Goal: Task Accomplishment & Management: Complete application form

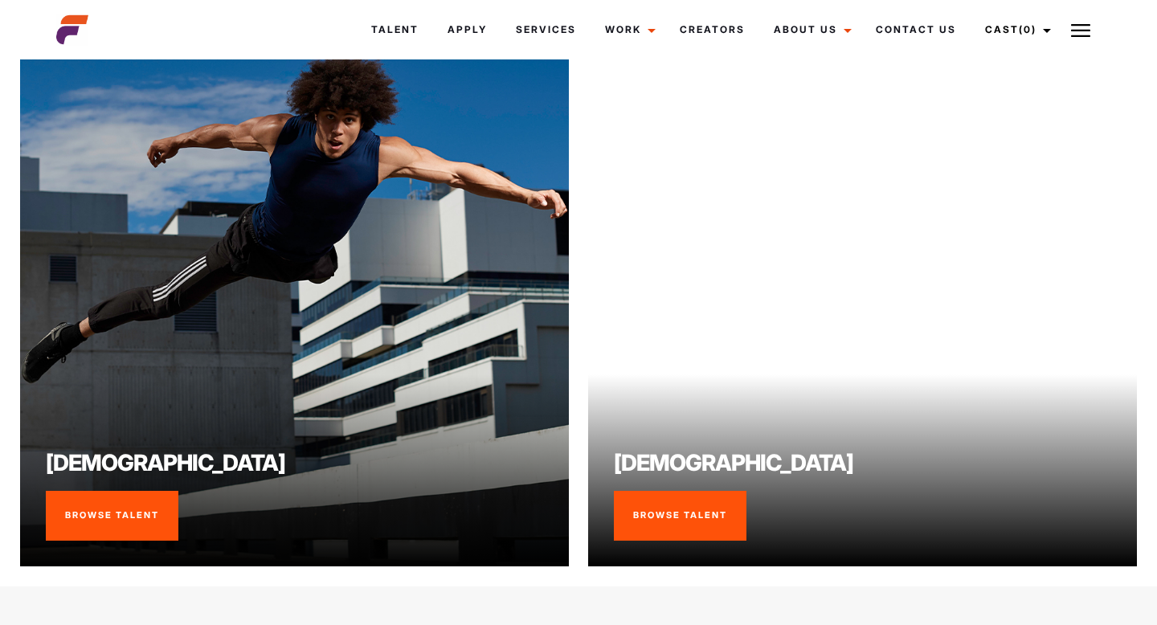
scroll to position [1132, 0]
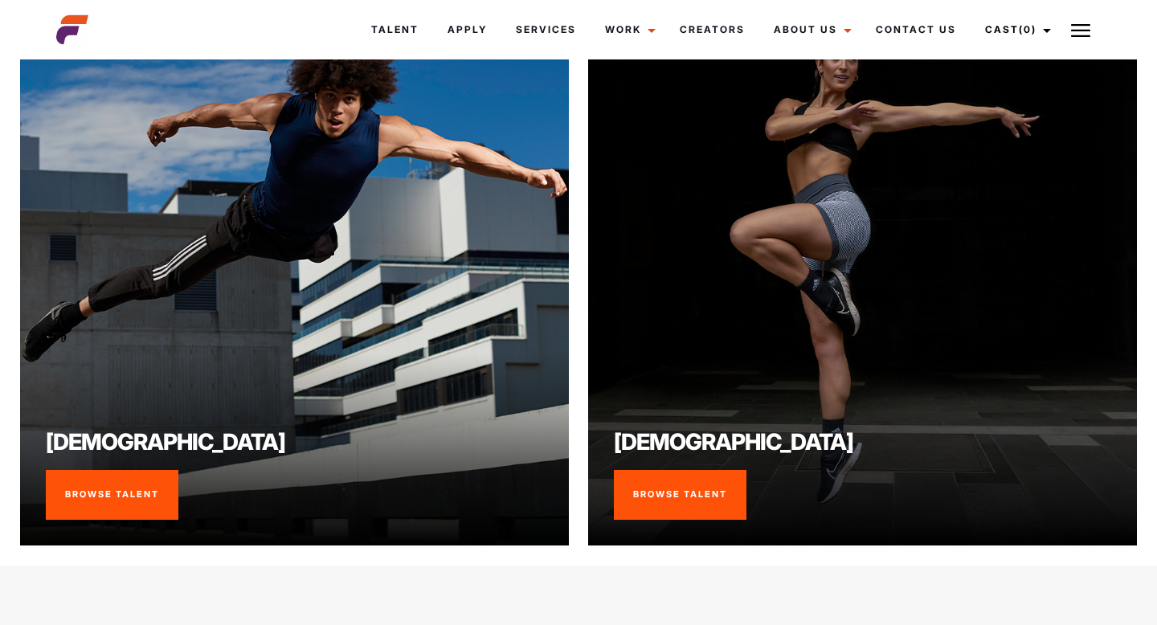
click at [120, 504] on link "Browse Talent" at bounding box center [112, 495] width 133 height 50
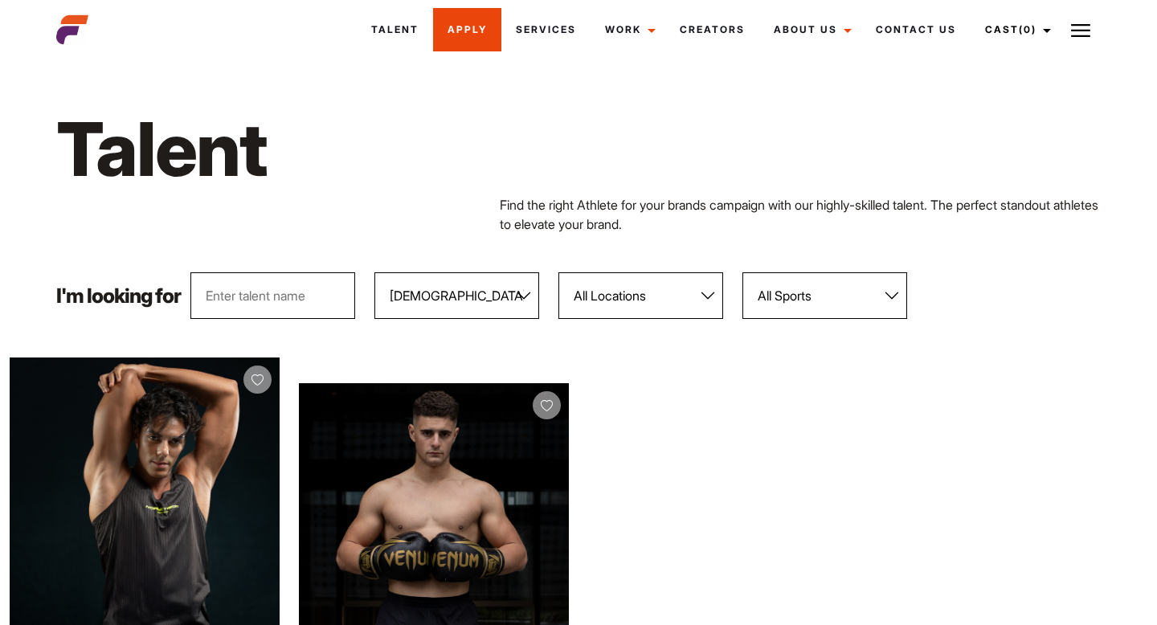
click at [467, 24] on link "Apply" at bounding box center [467, 29] width 68 height 43
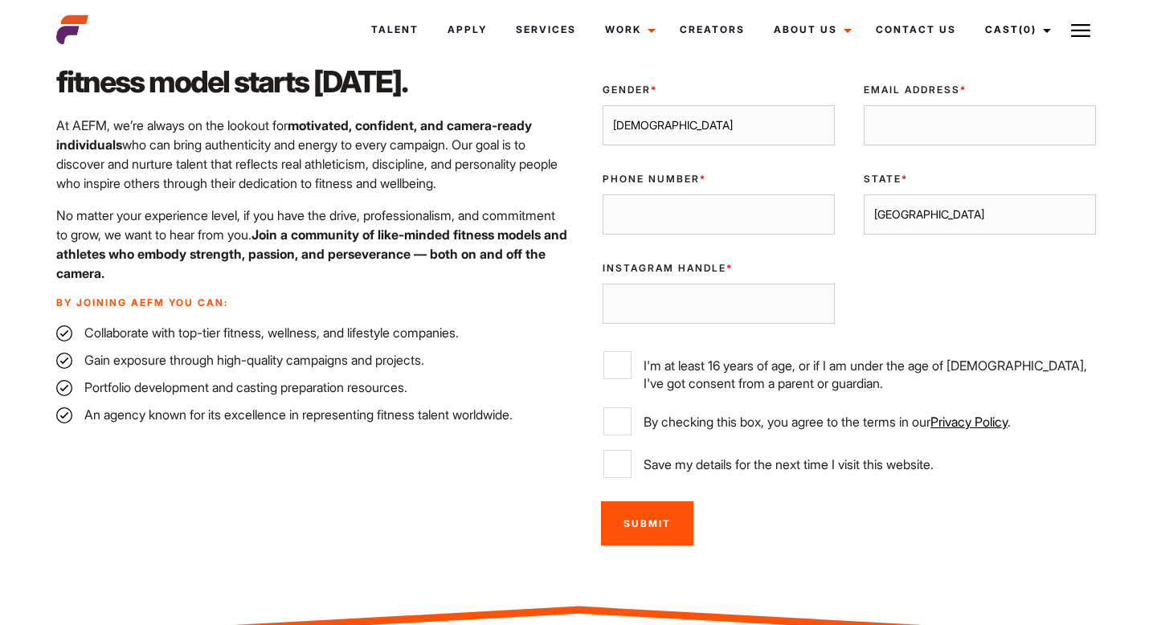
scroll to position [611, 0]
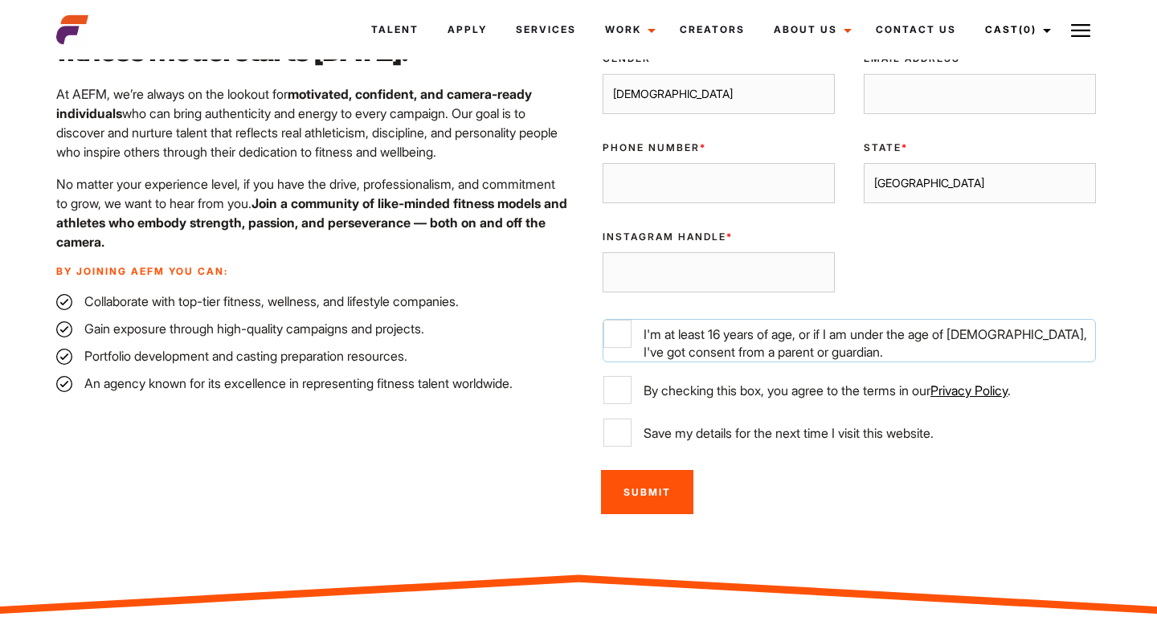
click at [617, 337] on input "I'm at least 16 years of age, or if I am under the age of 18, I've got consent …" at bounding box center [617, 334] width 28 height 28
checkbox input "true"
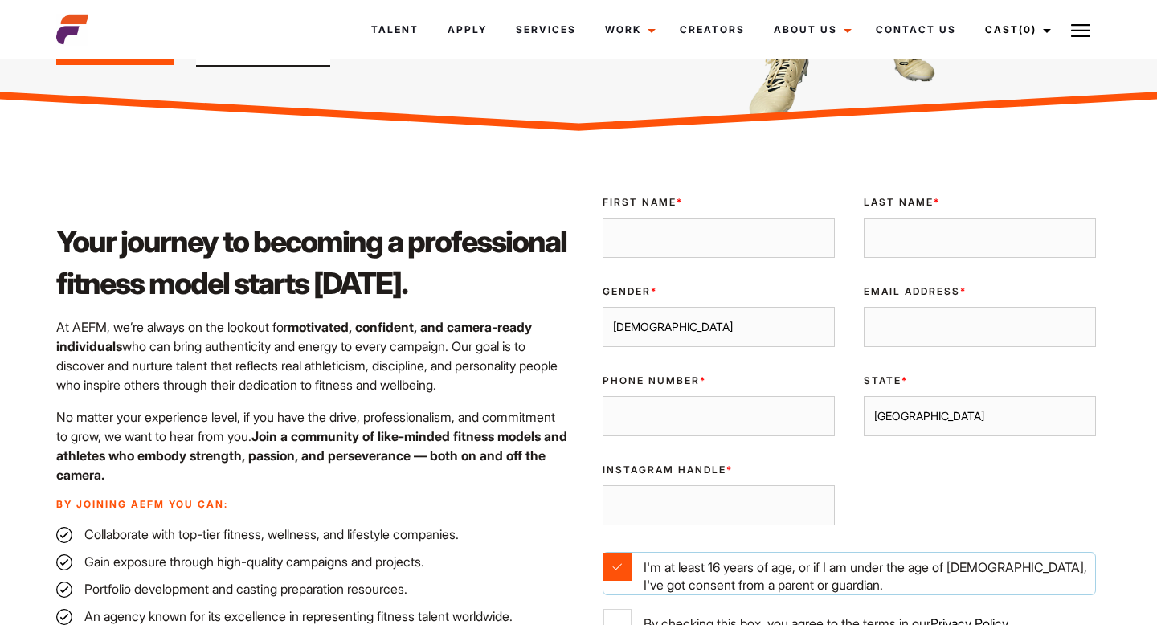
scroll to position [359, 0]
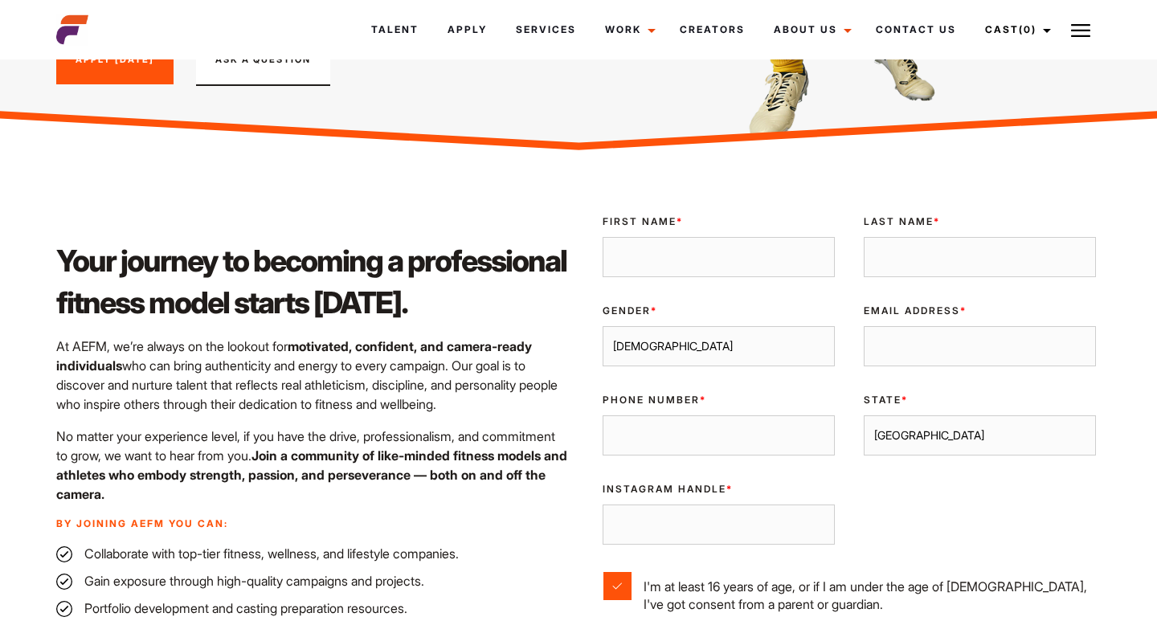
click at [688, 263] on input "First Name *" at bounding box center [718, 257] width 232 height 40
type input "Koby"
type input "Raetz"
type input "Kobyraetz2008@icloud.com"
click at [730, 353] on select "Male Female" at bounding box center [718, 346] width 232 height 40
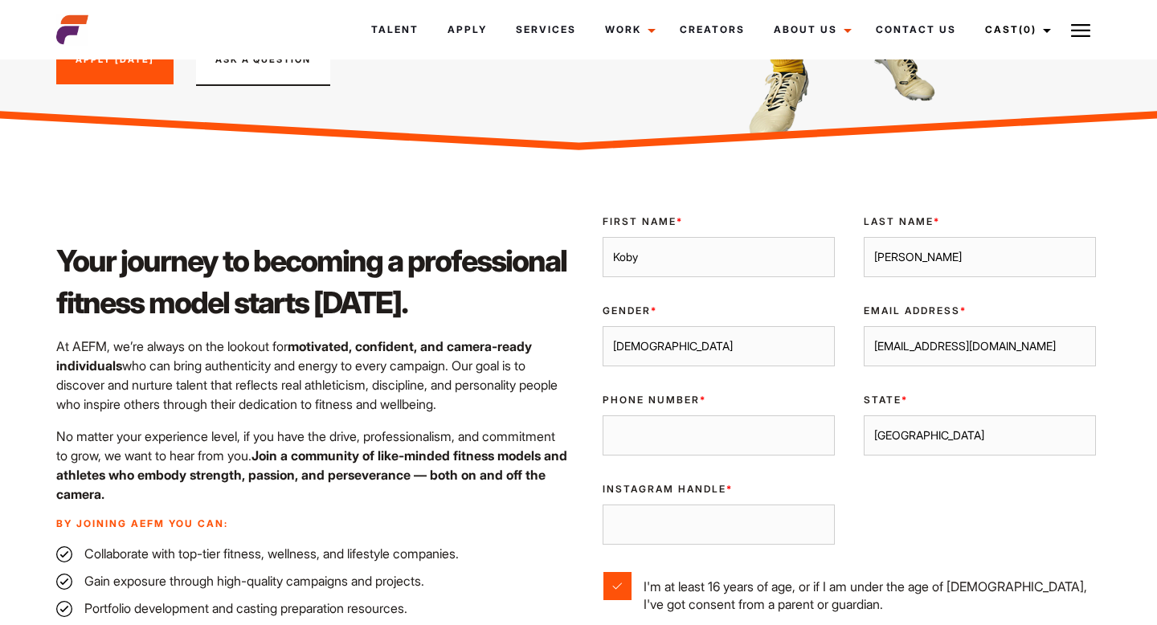
click at [602, 326] on select "Male Female" at bounding box center [718, 346] width 232 height 40
click at [721, 430] on input "Phone Number *" at bounding box center [718, 435] width 232 height 40
type input "491027046"
click at [748, 509] on input "Instagram Handle *" at bounding box center [718, 524] width 232 height 40
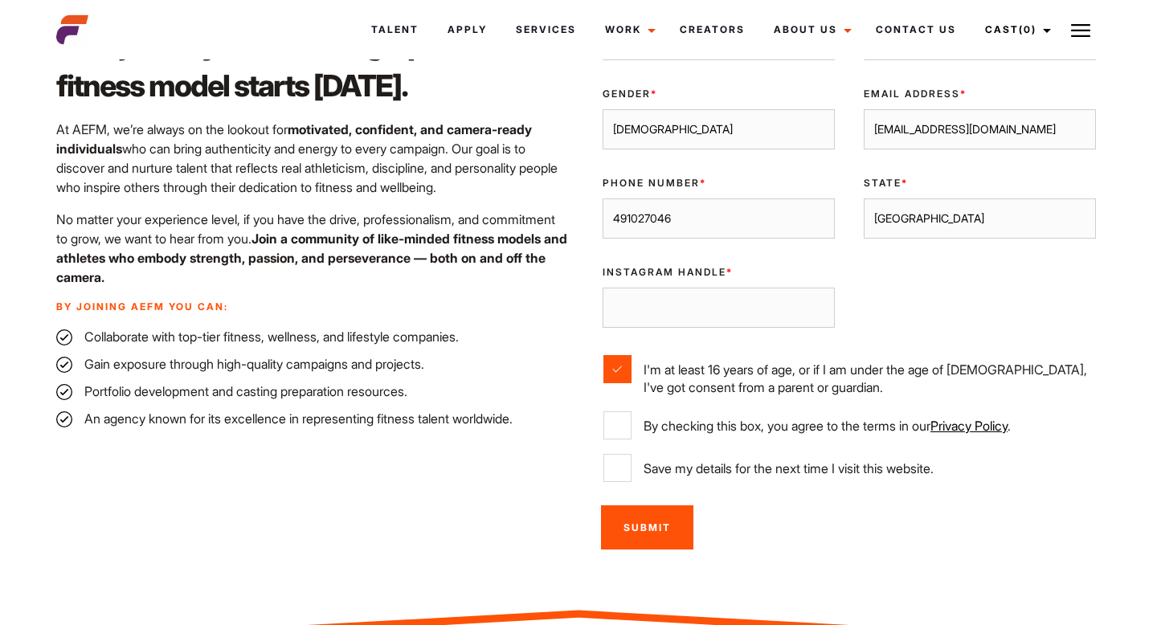
scroll to position [547, 0]
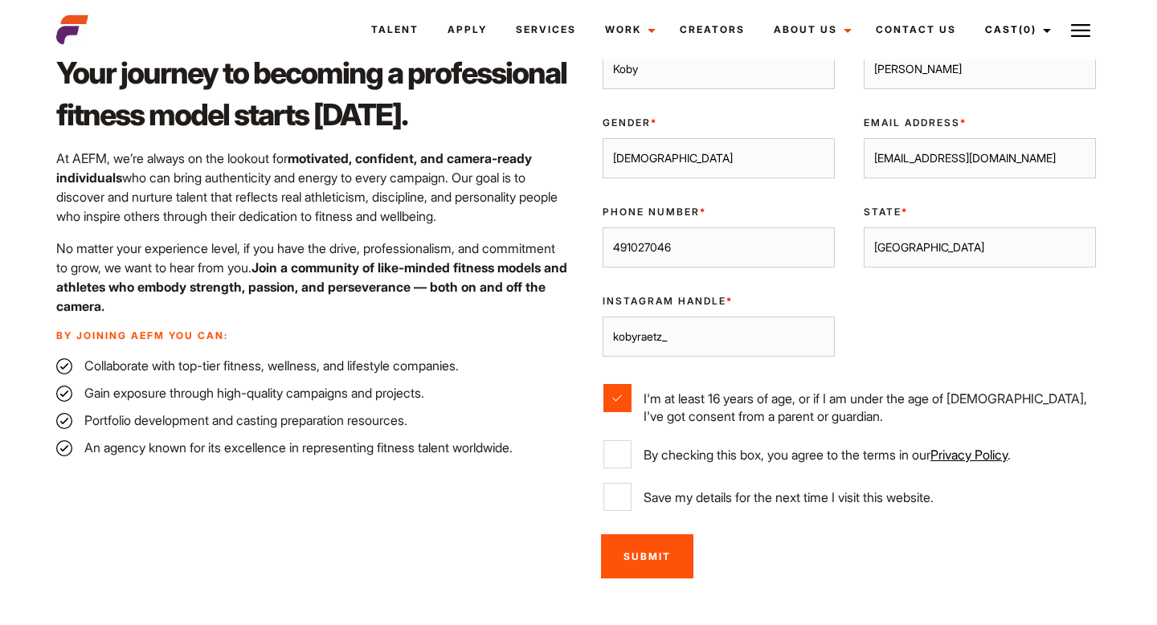
type input "kobyraetz_"
click at [616, 459] on input "By checking this box, you agree to the terms in our Privacy Policy ." at bounding box center [617, 454] width 28 height 28
checkbox input "true"
click at [618, 496] on input "Save my details for the next time I visit this website." at bounding box center [617, 497] width 28 height 28
checkbox input "true"
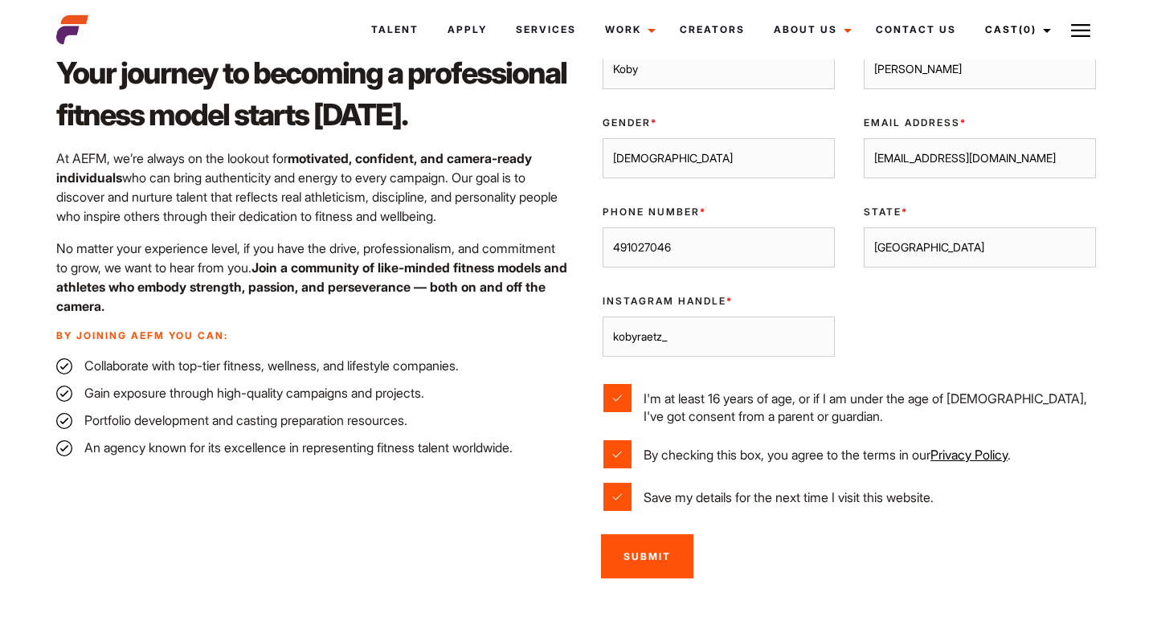
click at [628, 549] on input "Submit" at bounding box center [647, 556] width 92 height 44
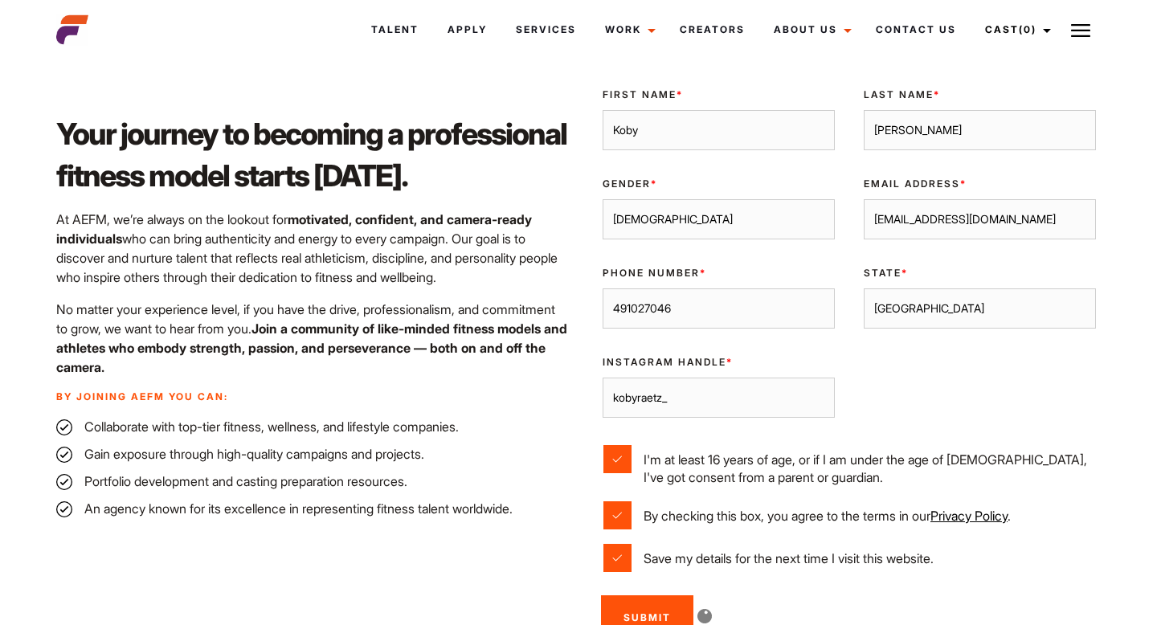
scroll to position [468, 0]
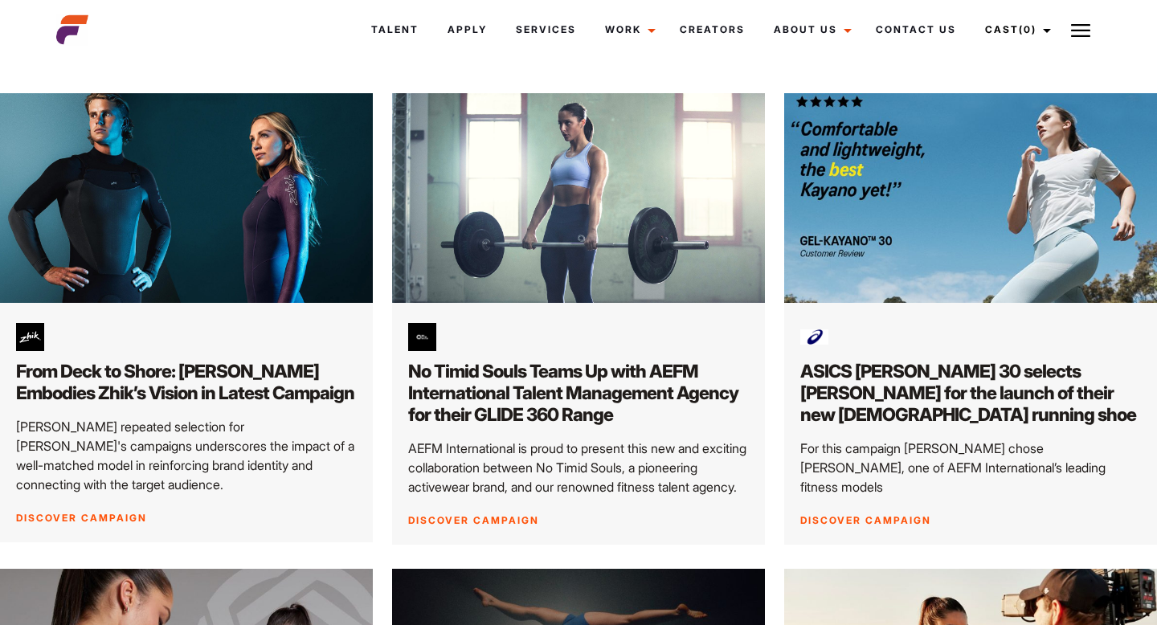
scroll to position [267, 0]
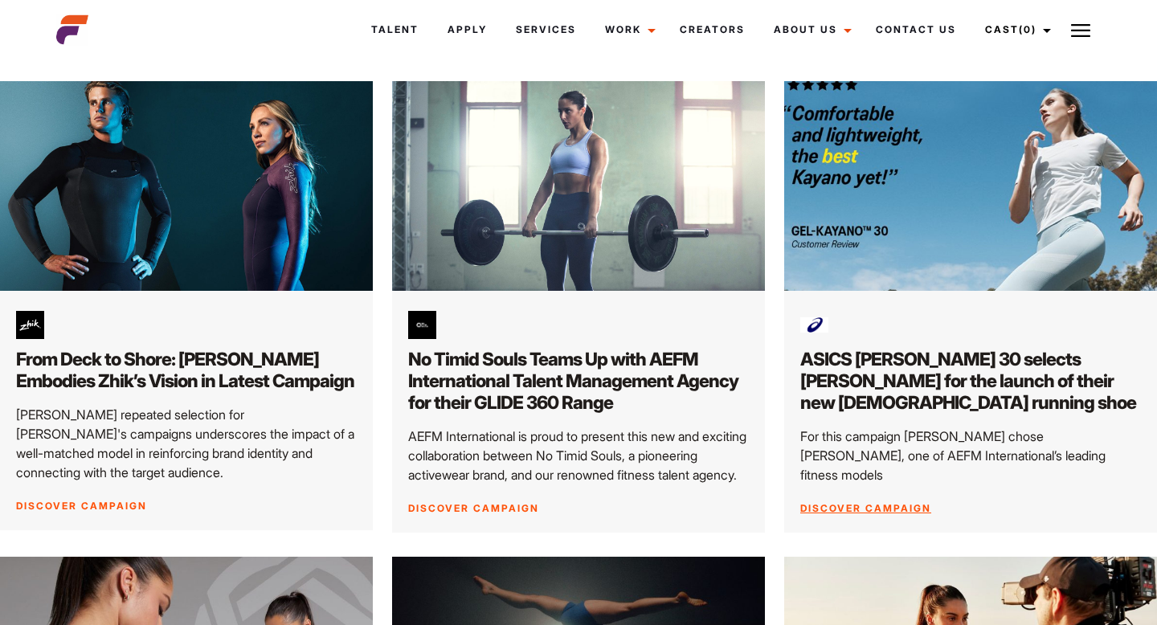
click at [830, 496] on div "ASICS Gel Kayano 30 selects Jessica for the launch of their new female running …" at bounding box center [970, 412] width 373 height 242
click at [843, 481] on div "ASICS Gel Kayano 30 selects Jessica for the launch of their new female running …" at bounding box center [970, 412] width 373 height 242
click at [864, 502] on link "Discover Campaign" at bounding box center [865, 508] width 131 height 12
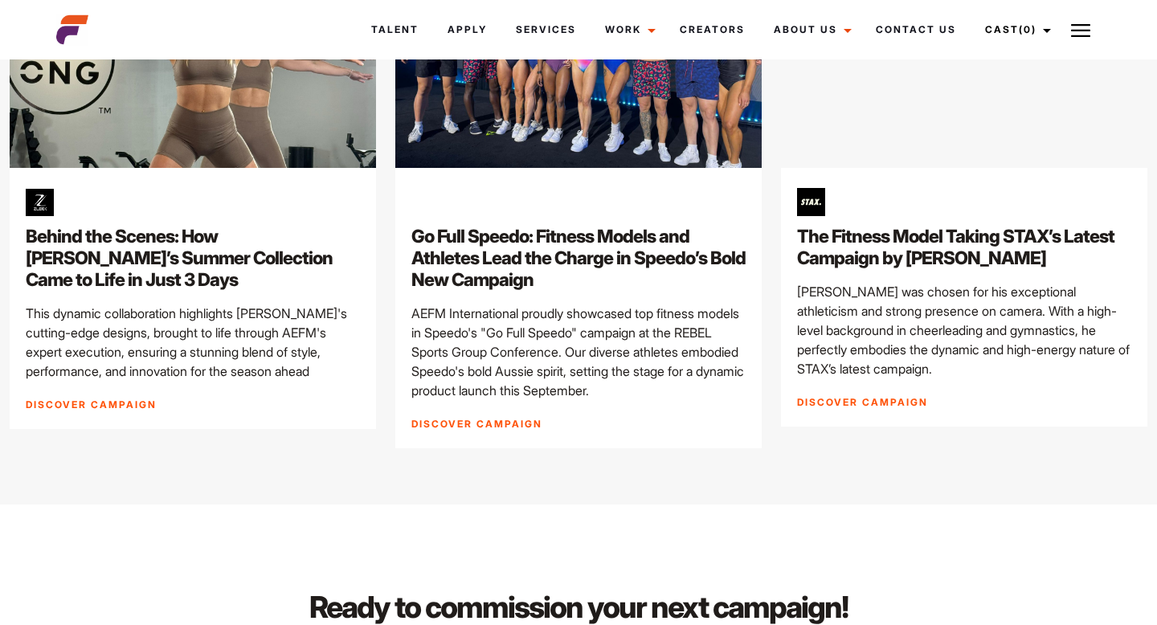
scroll to position [3106, 0]
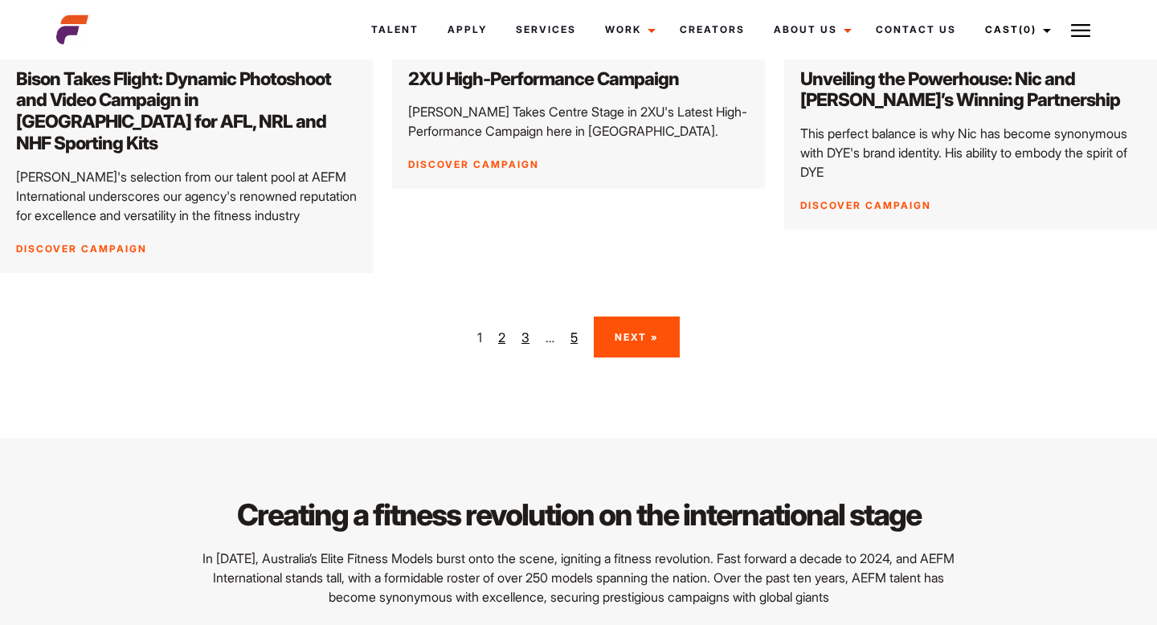
scroll to position [2514, 0]
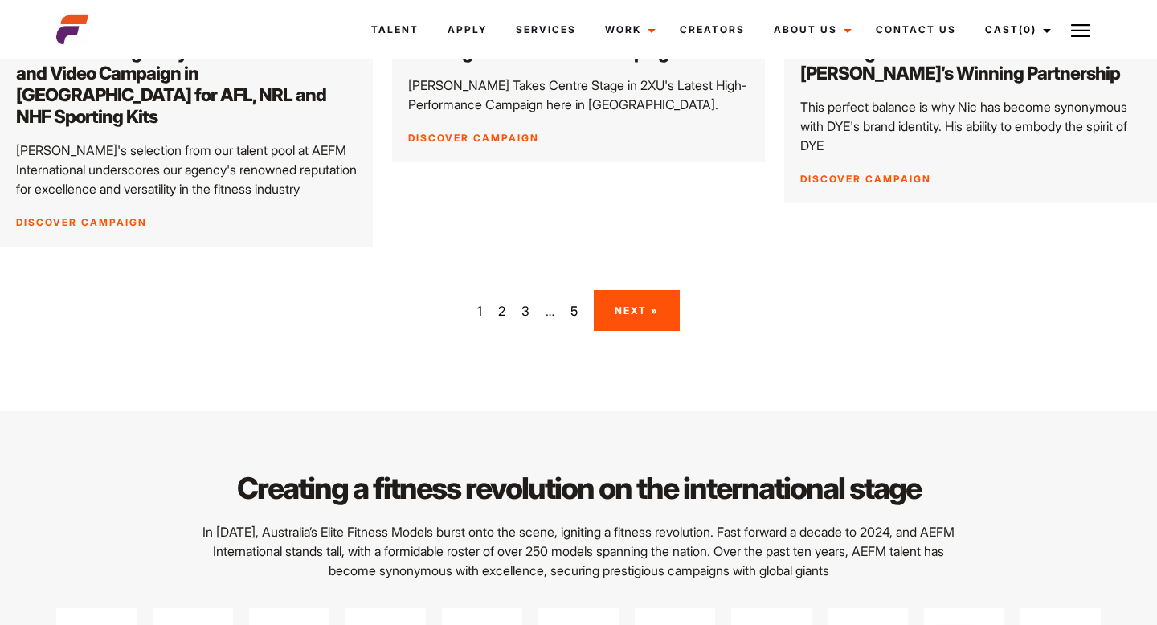
click at [500, 301] on link "2" at bounding box center [501, 310] width 7 height 19
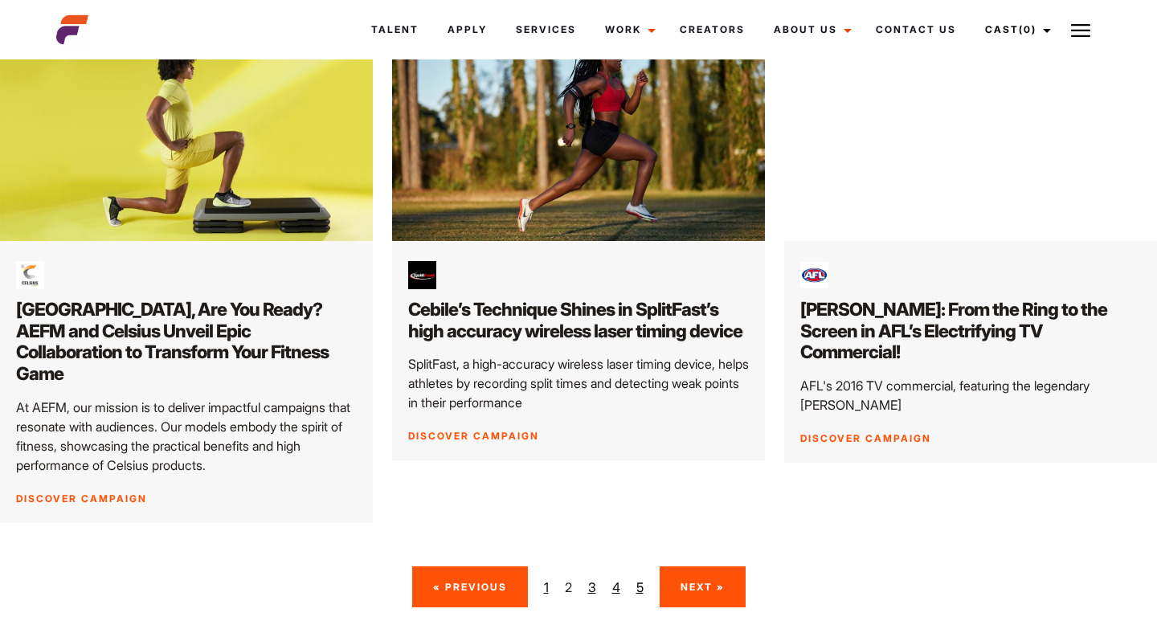
scroll to position [2289, 0]
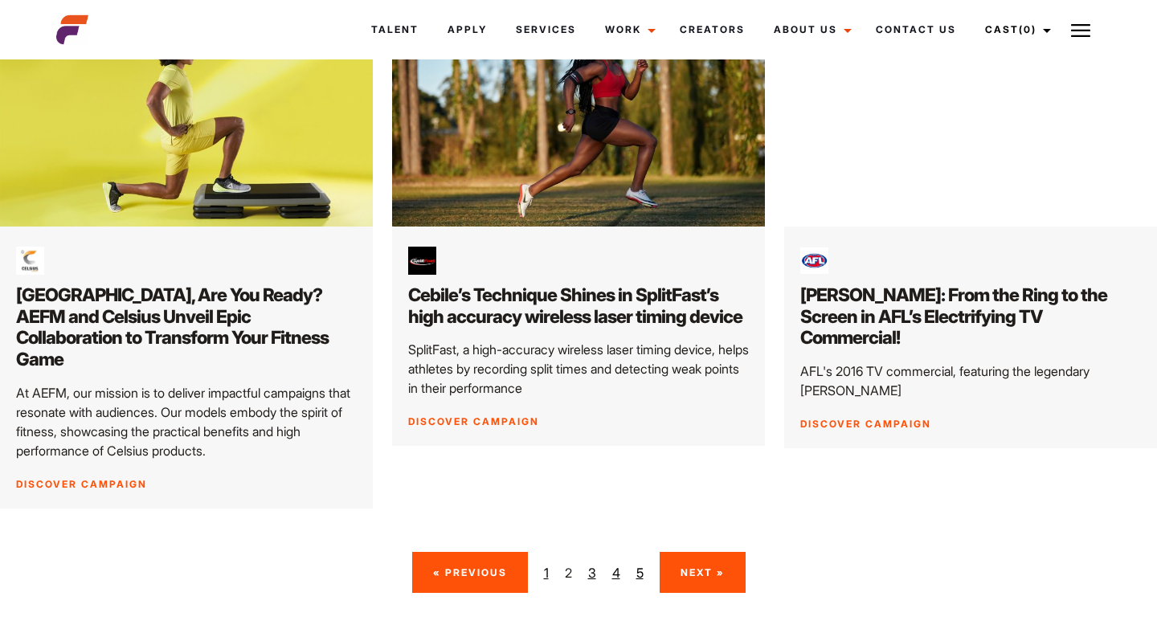
click at [593, 563] on link "3" at bounding box center [592, 572] width 8 height 19
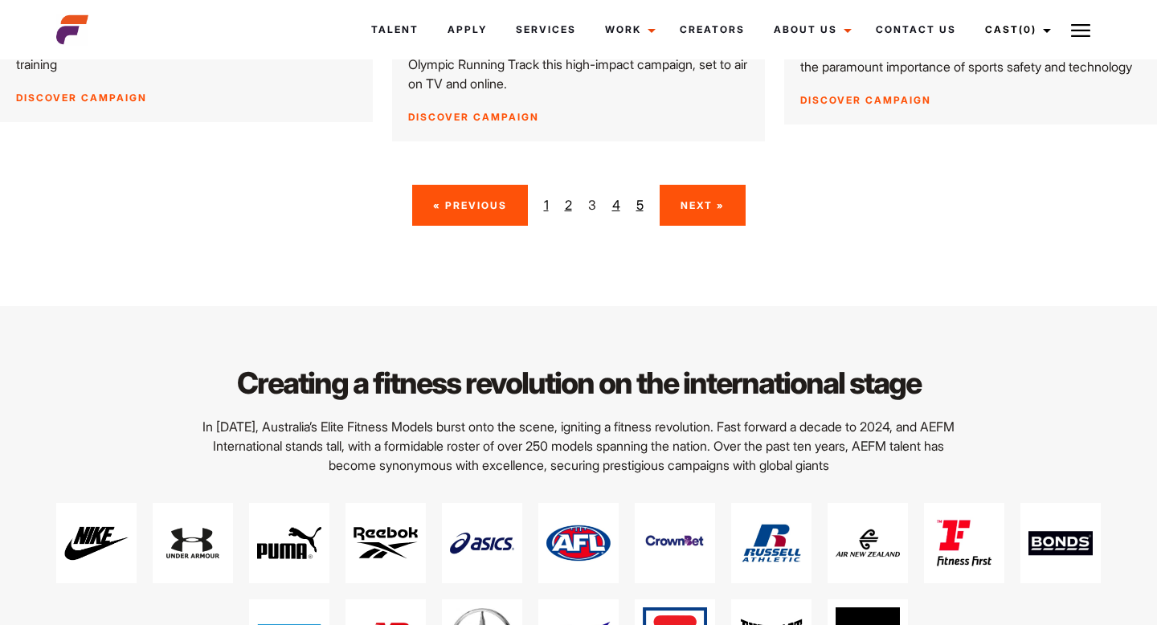
scroll to position [2704, 0]
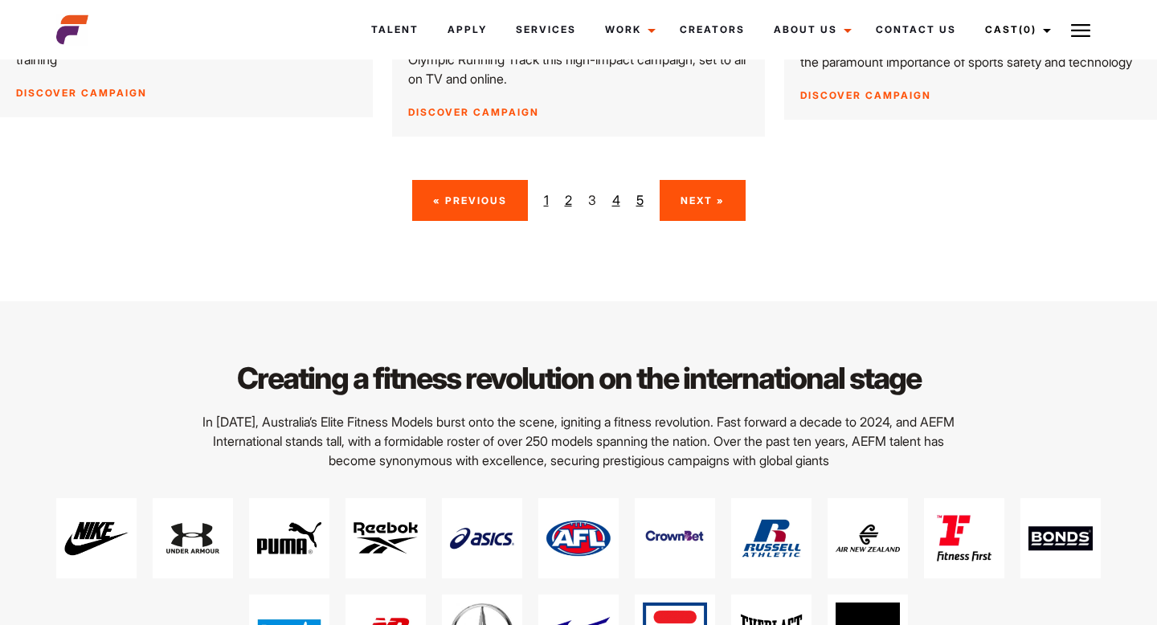
click at [617, 190] on link "4" at bounding box center [616, 199] width 8 height 19
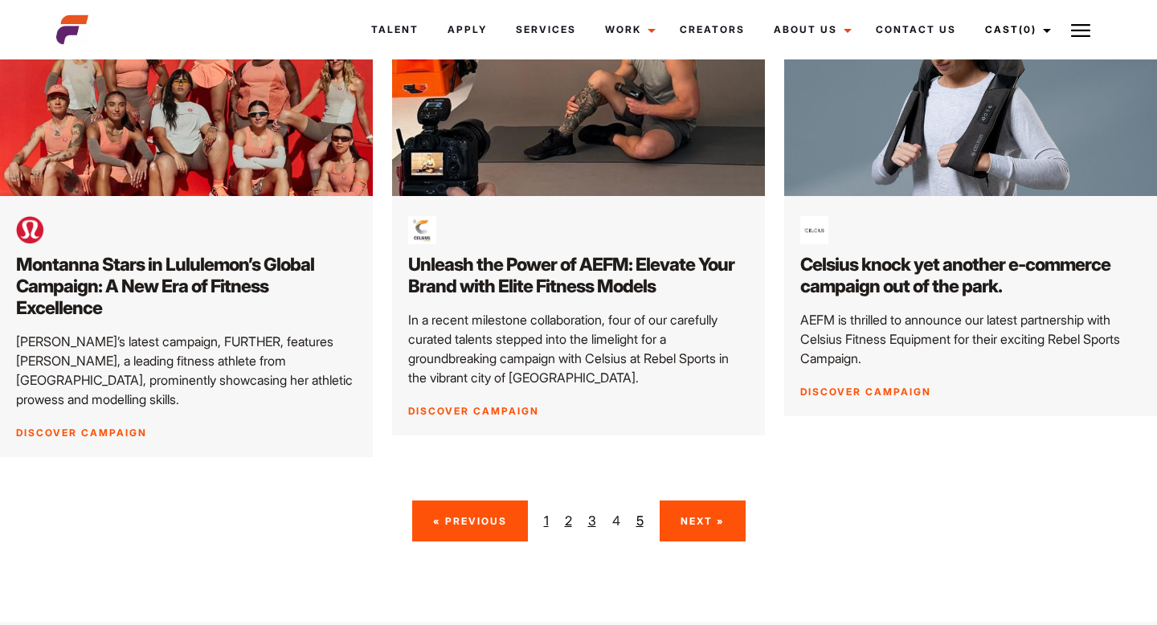
scroll to position [2384, 0]
click at [637, 510] on link "5" at bounding box center [639, 519] width 7 height 19
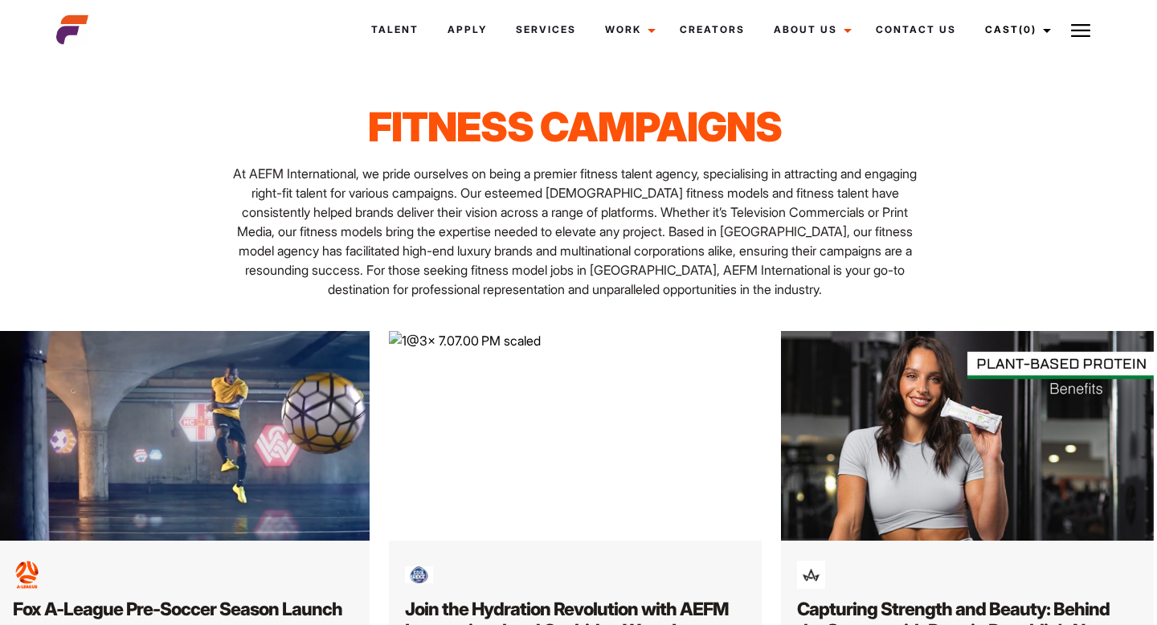
scroll to position [0, 3]
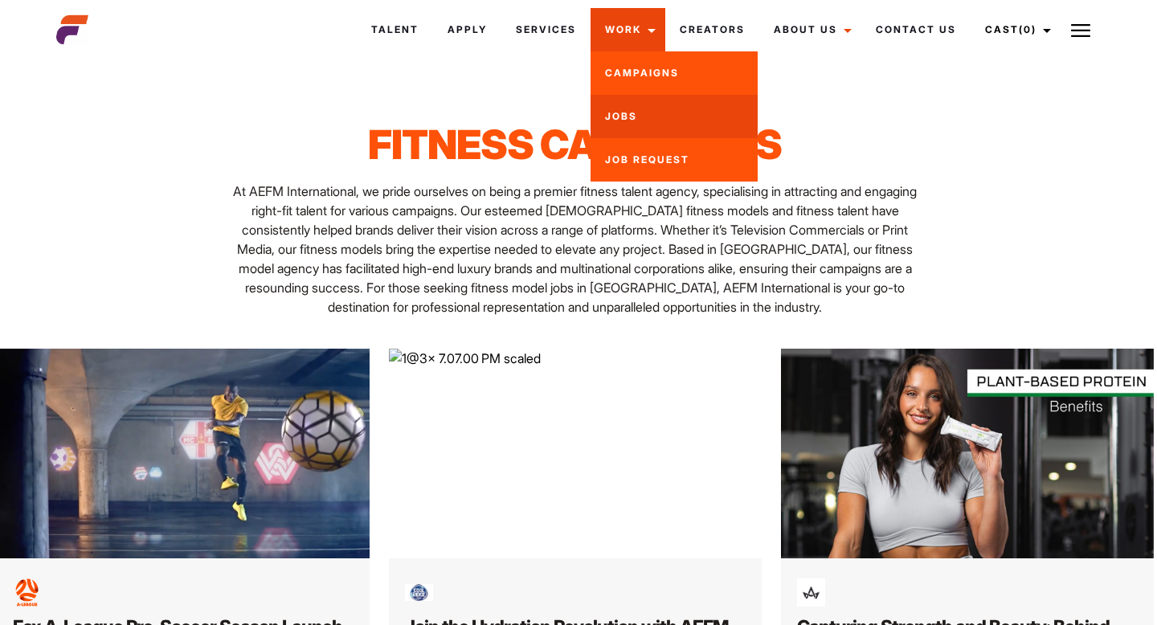
click at [634, 120] on link "Jobs" at bounding box center [673, 116] width 167 height 43
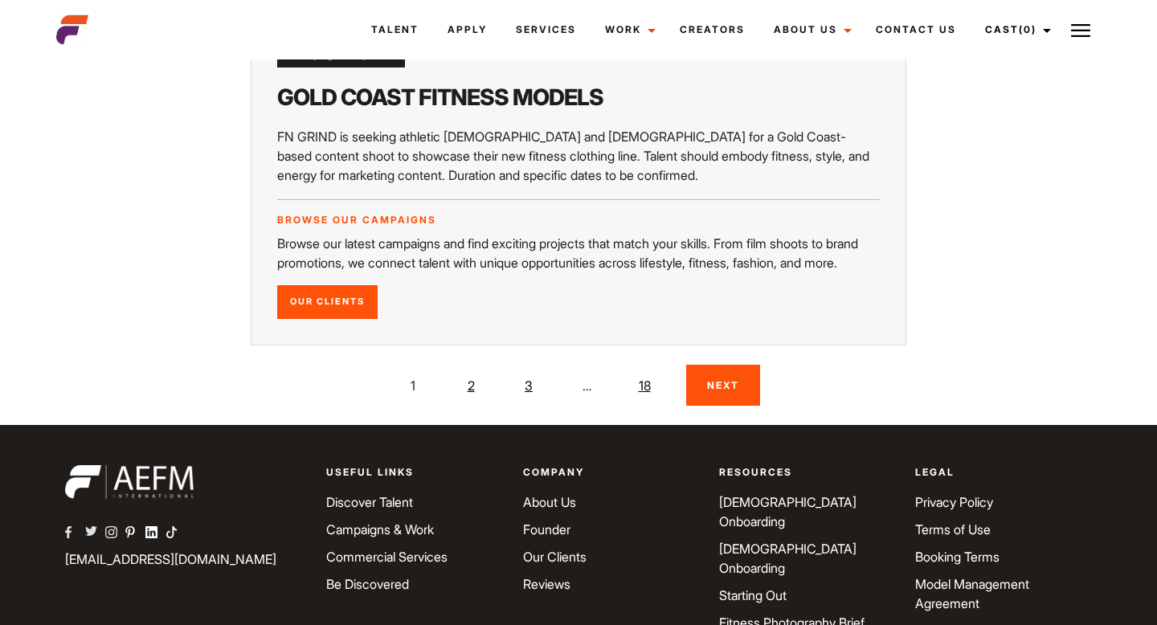
scroll to position [3755, 0]
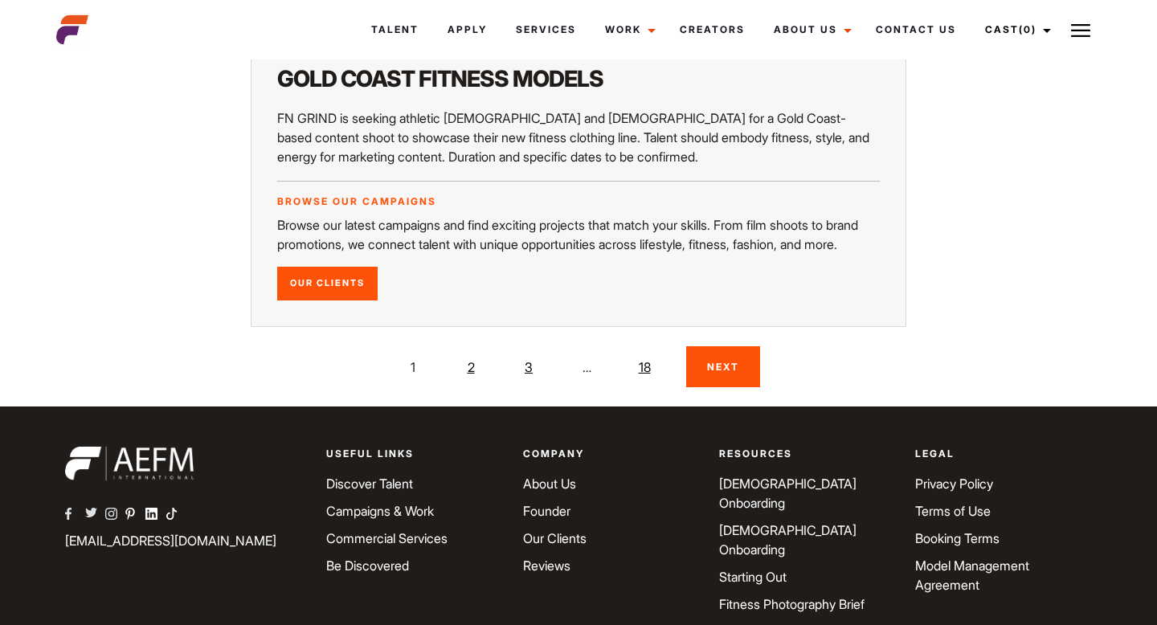
click at [468, 351] on link "2" at bounding box center [471, 367] width 32 height 32
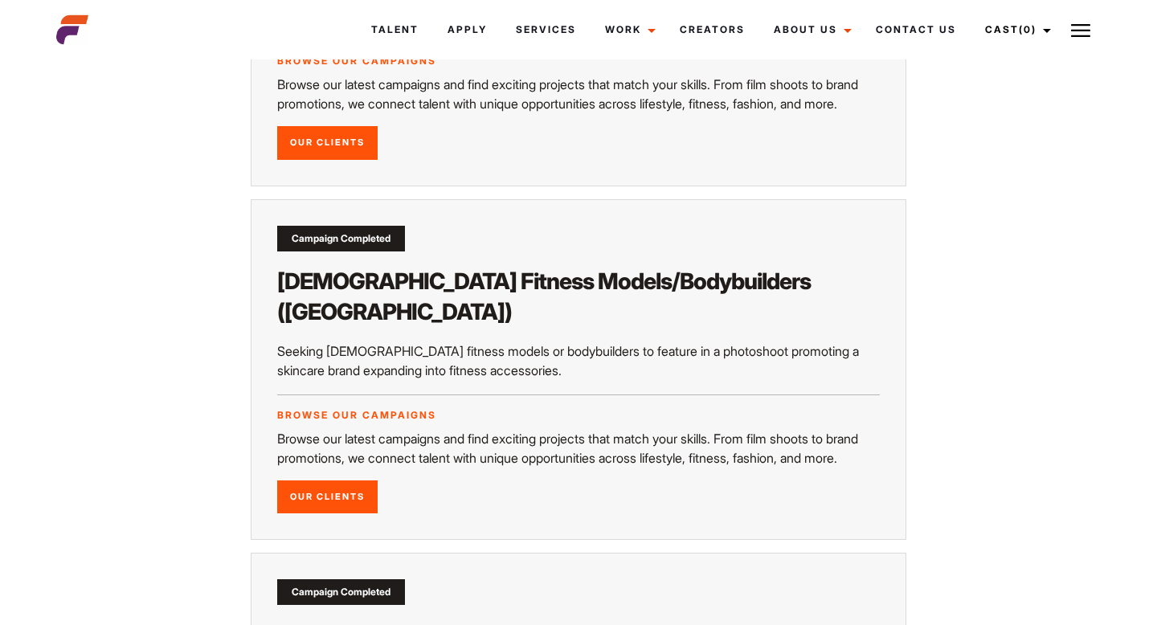
scroll to position [2061, 0]
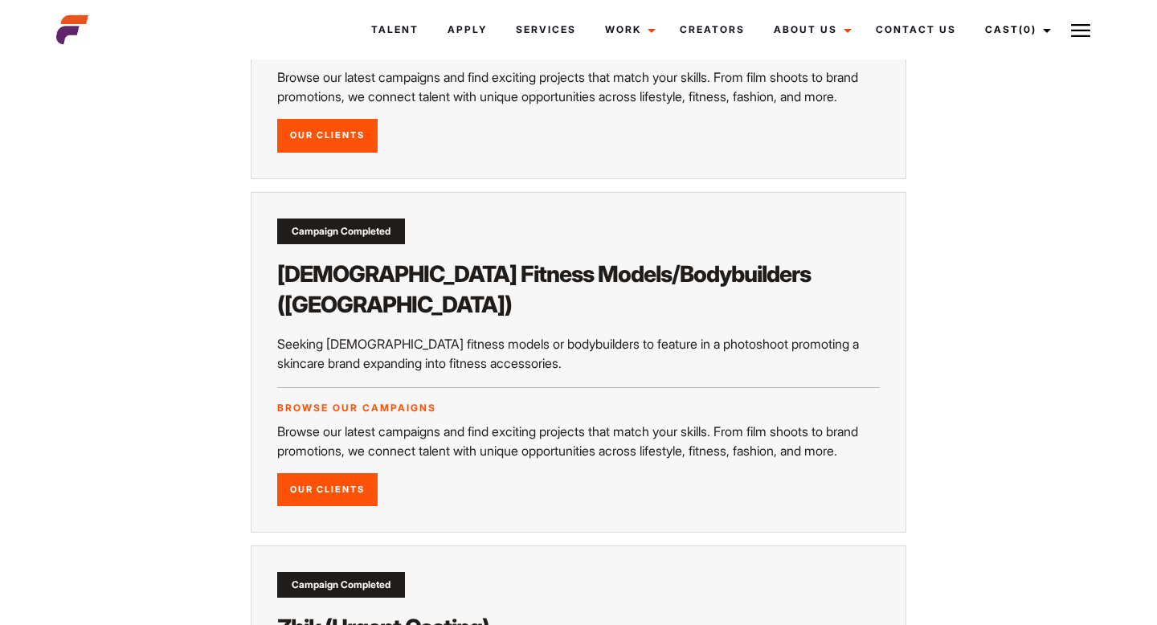
click at [319, 473] on link "Our Clients" at bounding box center [327, 490] width 100 height 34
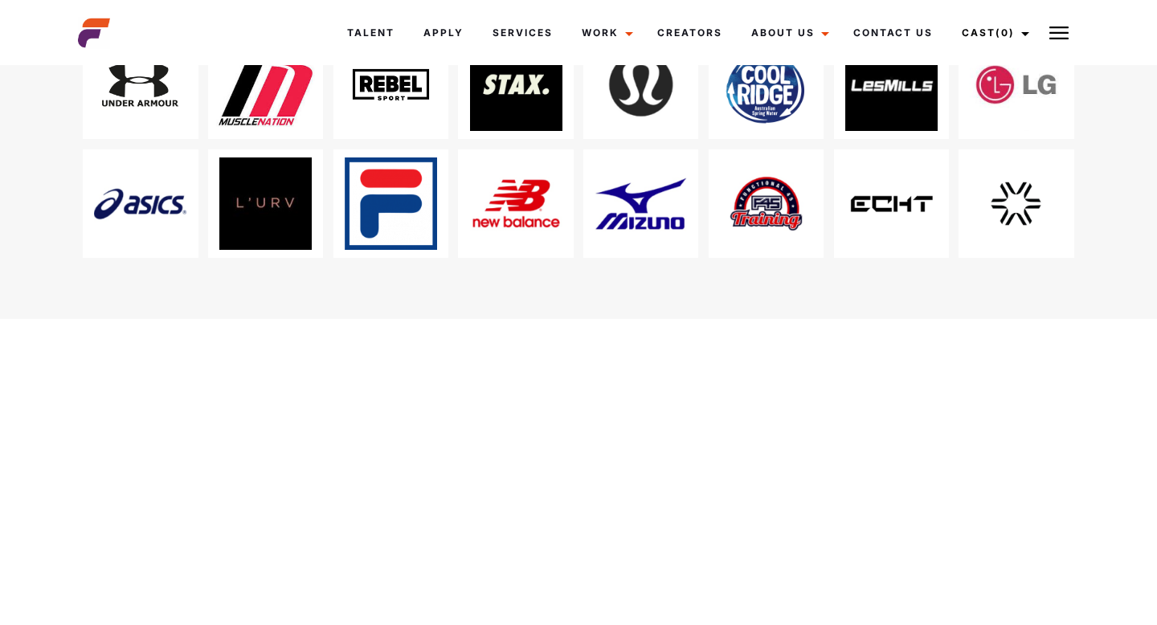
scroll to position [138, 0]
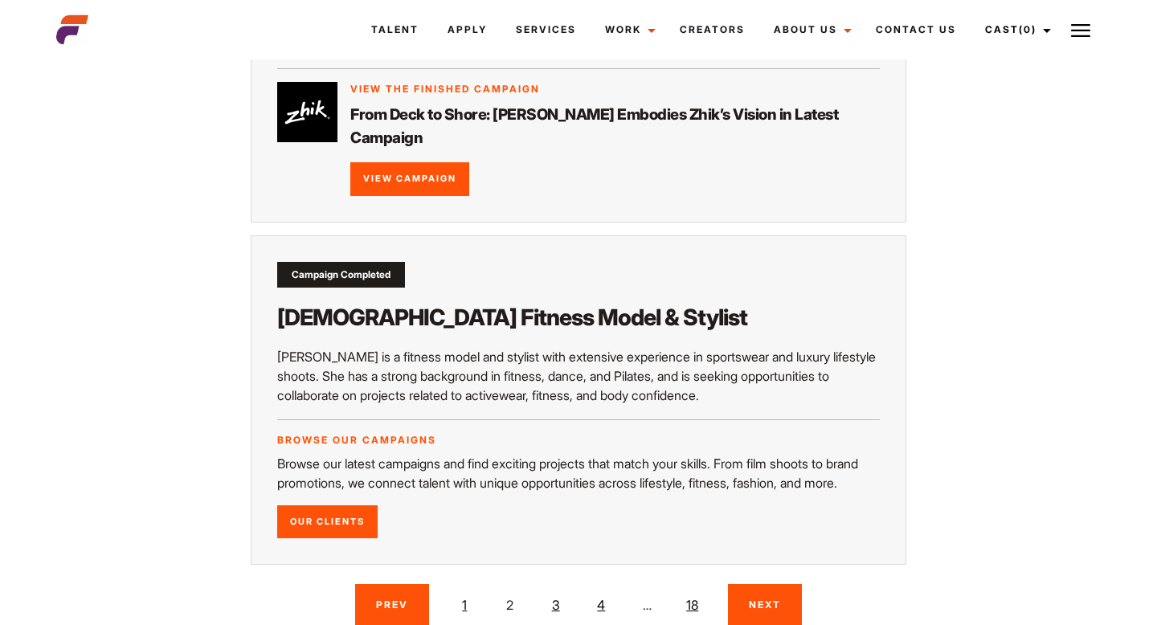
scroll to position [2717, 0]
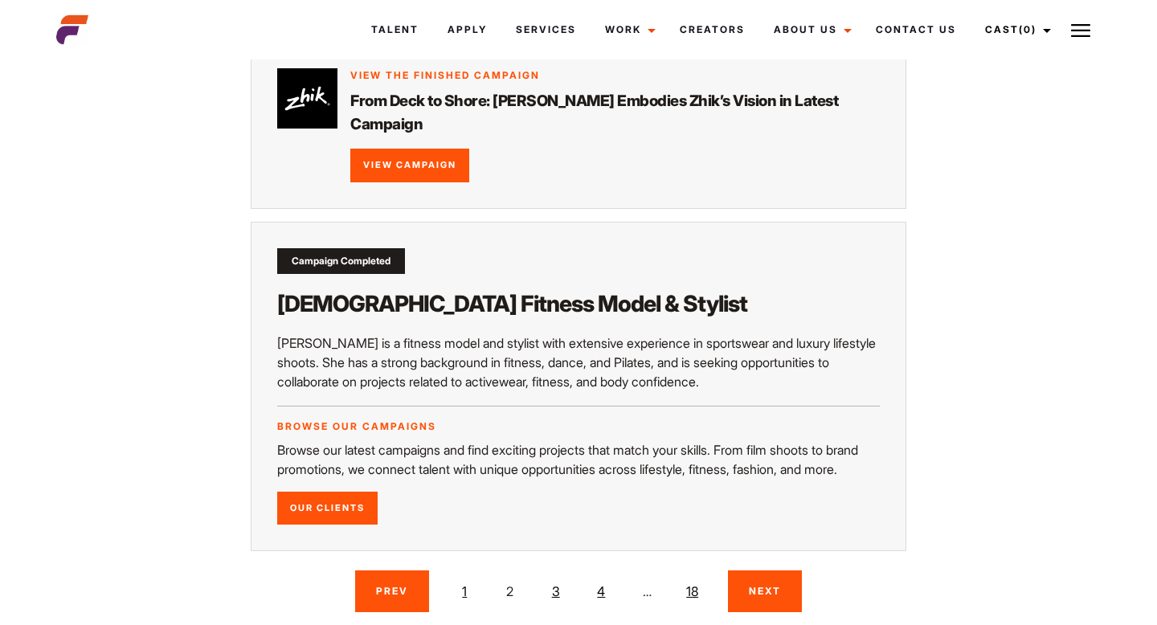
click at [558, 575] on link "3" at bounding box center [555, 591] width 20 height 32
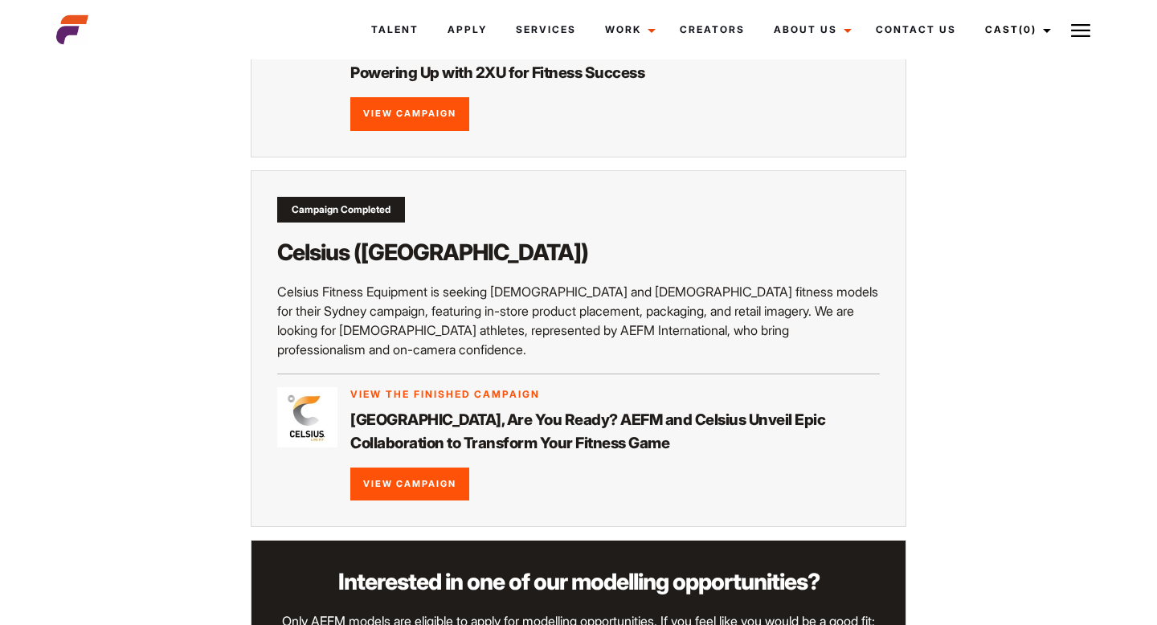
scroll to position [1082, 0]
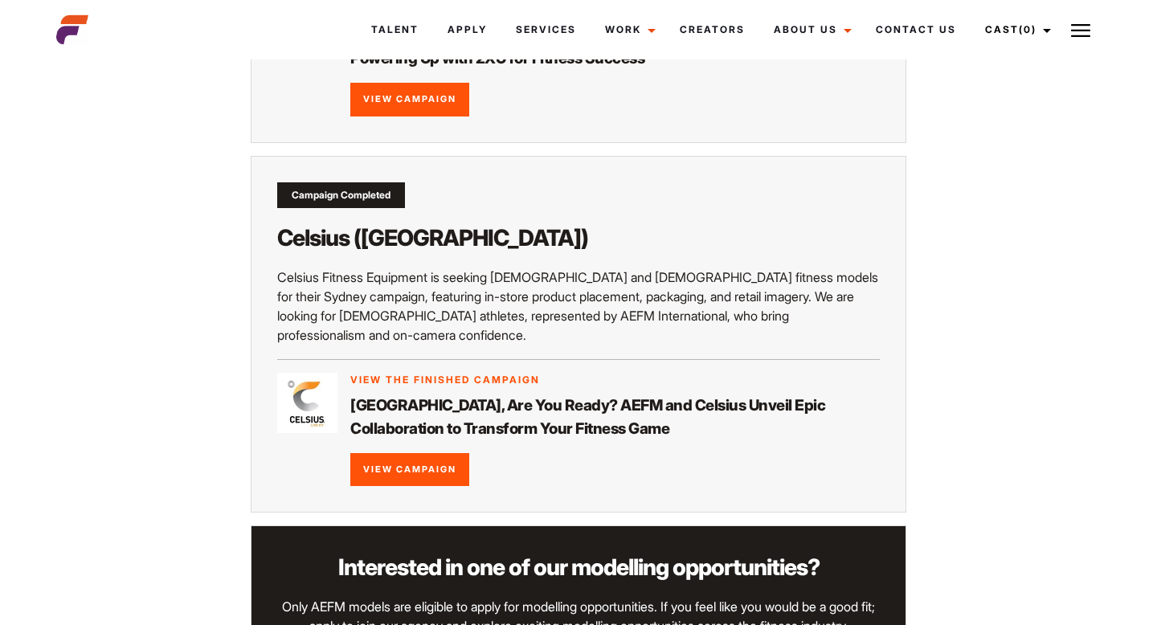
click at [417, 453] on link "View Campaign" at bounding box center [409, 470] width 119 height 34
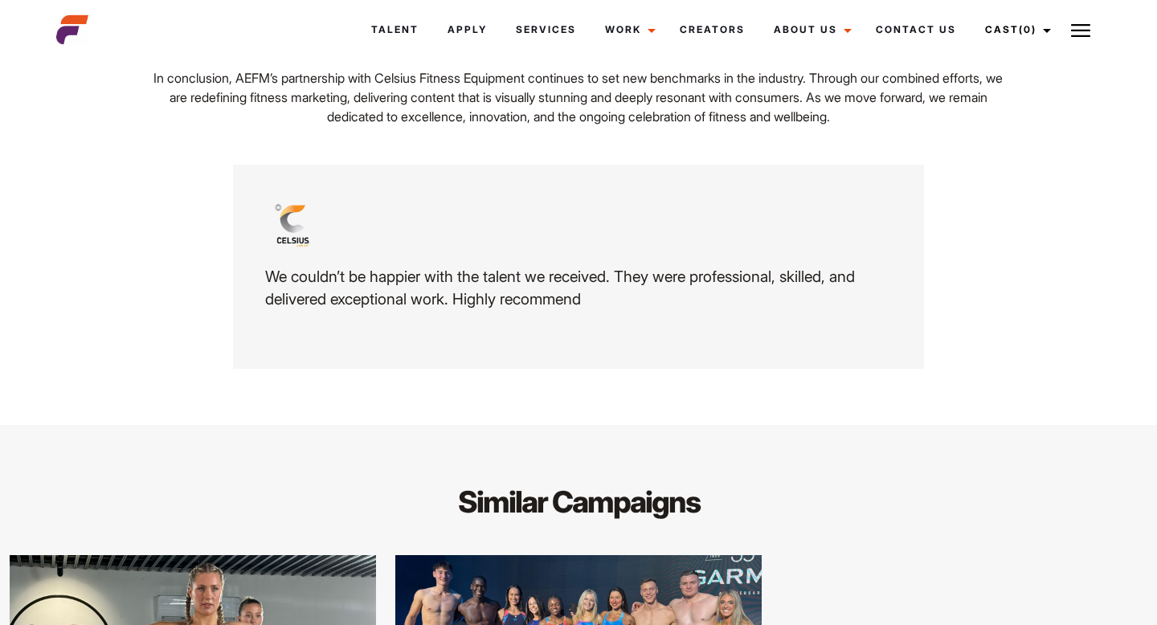
scroll to position [4682, 0]
